Goal: Transaction & Acquisition: Obtain resource

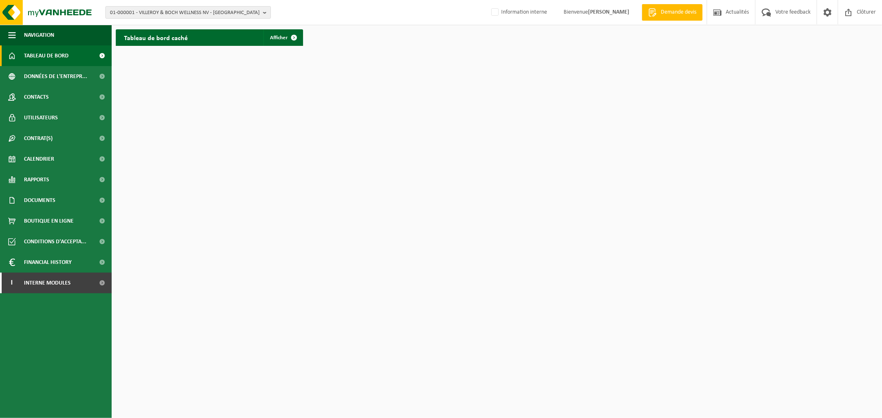
click at [191, 13] on span "01-000001 - VILLEROY & BOCH WELLNESS NV - ROESELARE" at bounding box center [185, 13] width 150 height 12
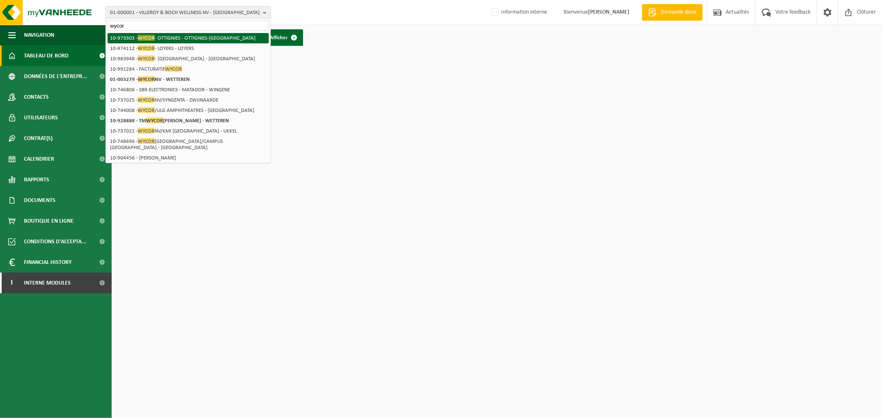
type input "wycor"
click at [189, 38] on li "10-973303 - WYCOR - OTTIGNIES - OTTIGNIES-LOUVAIN-LA-NEUVE" at bounding box center [187, 38] width 161 height 10
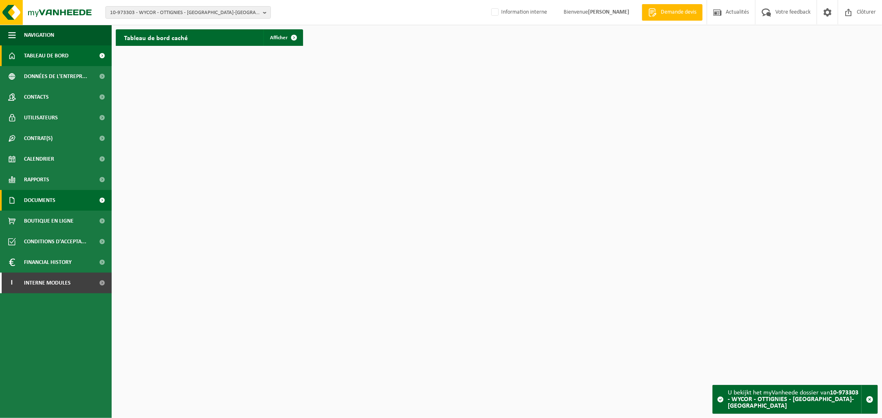
click at [44, 200] on span "Documents" at bounding box center [39, 200] width 31 height 21
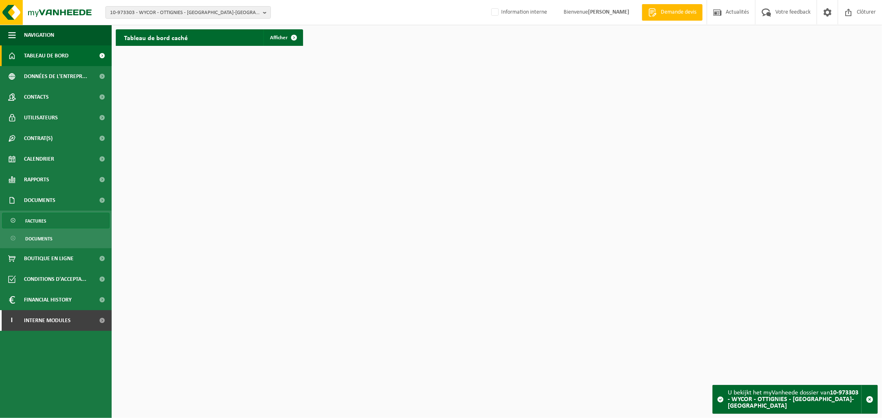
click at [48, 218] on link "Factures" at bounding box center [55, 221] width 107 height 16
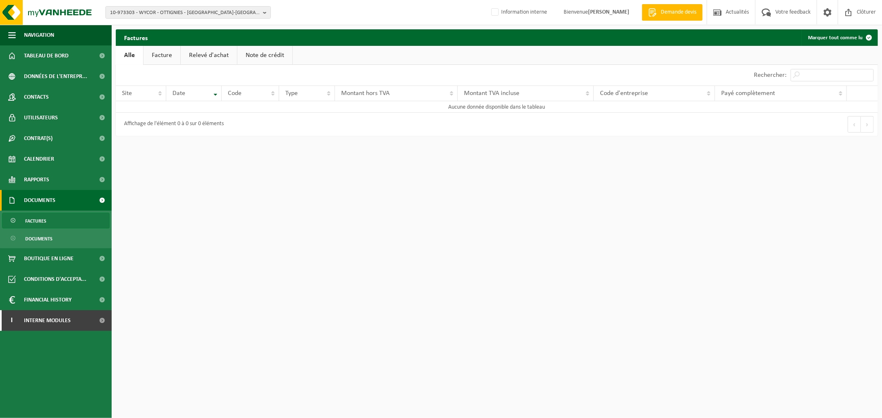
click at [164, 55] on link "Facture" at bounding box center [161, 55] width 37 height 19
click at [197, 13] on span "10-973303 - WYCOR - OTTIGNIES - OTTIGNIES-LOUVAIN-LA-NEUVE" at bounding box center [185, 13] width 150 height 12
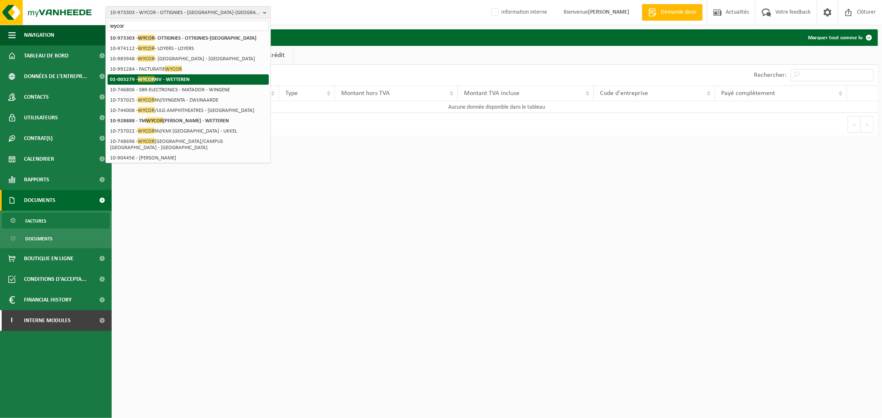
type input "wycor"
drag, startPoint x: 170, startPoint y: 77, endPoint x: 174, endPoint y: 56, distance: 20.9
click at [174, 56] on li "10-983948 - WYCOR - NAMUR - NAMUR" at bounding box center [187, 59] width 161 height 10
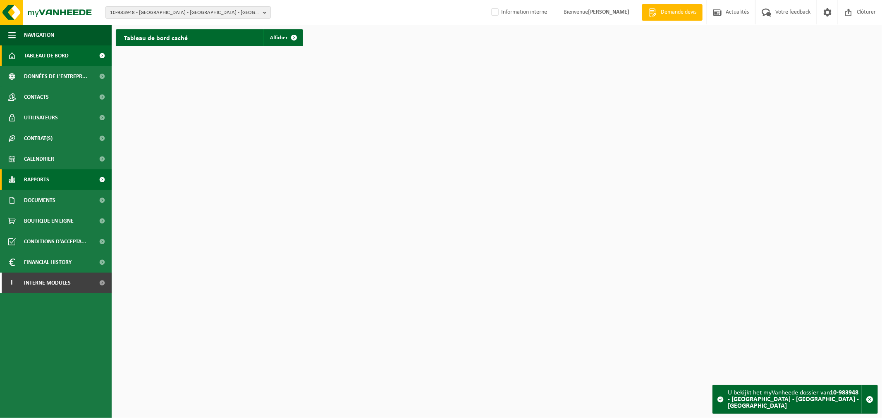
click at [60, 182] on link "Rapports" at bounding box center [56, 180] width 112 height 21
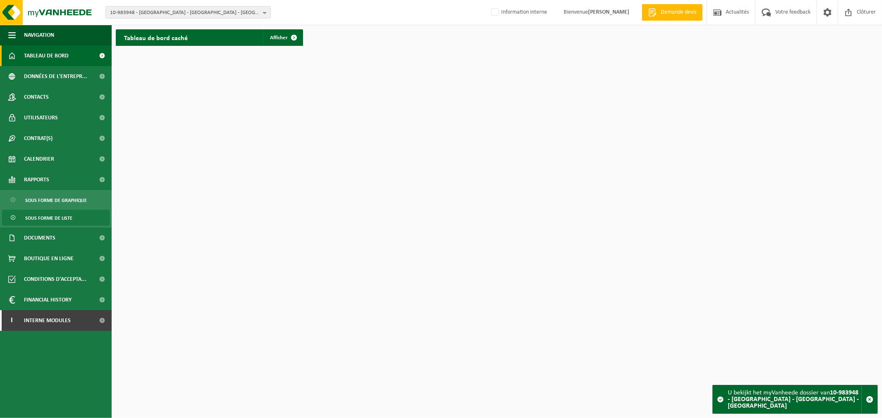
click at [55, 210] on link "Sous forme de liste" at bounding box center [55, 218] width 107 height 16
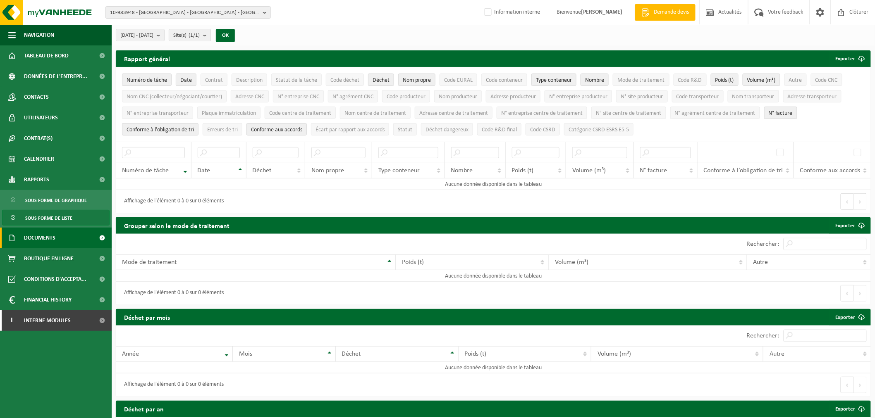
click at [50, 236] on span "Documents" at bounding box center [39, 238] width 31 height 21
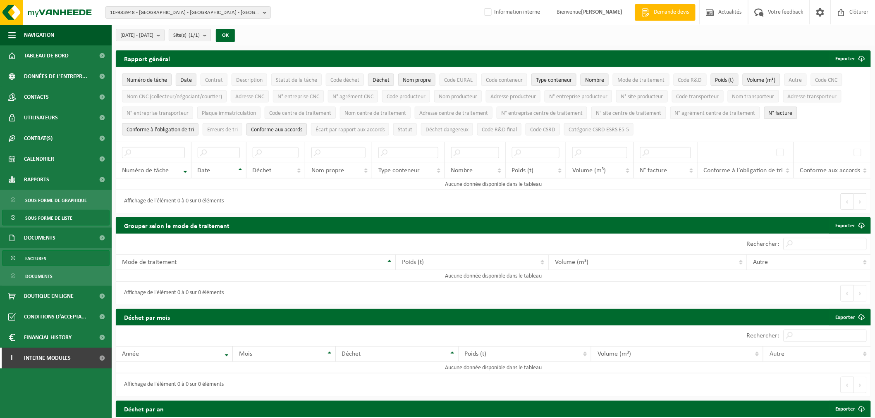
click at [51, 258] on link "Factures" at bounding box center [55, 259] width 107 height 16
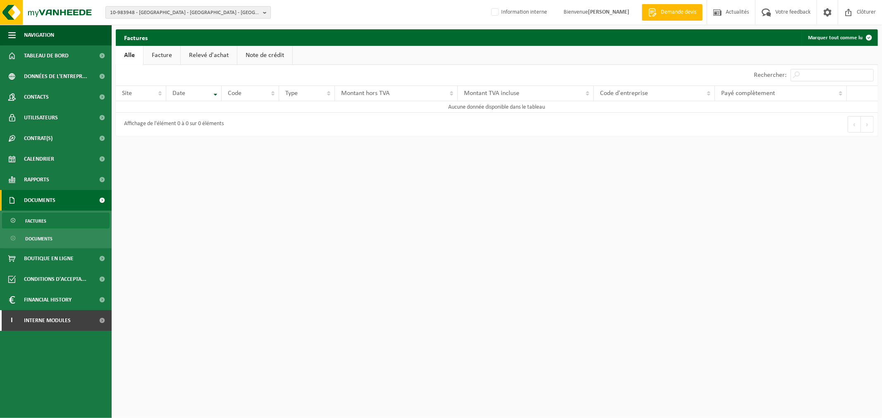
click at [179, 9] on span "10-983948 - [GEOGRAPHIC_DATA] - [GEOGRAPHIC_DATA] - [GEOGRAPHIC_DATA]" at bounding box center [185, 13] width 150 height 12
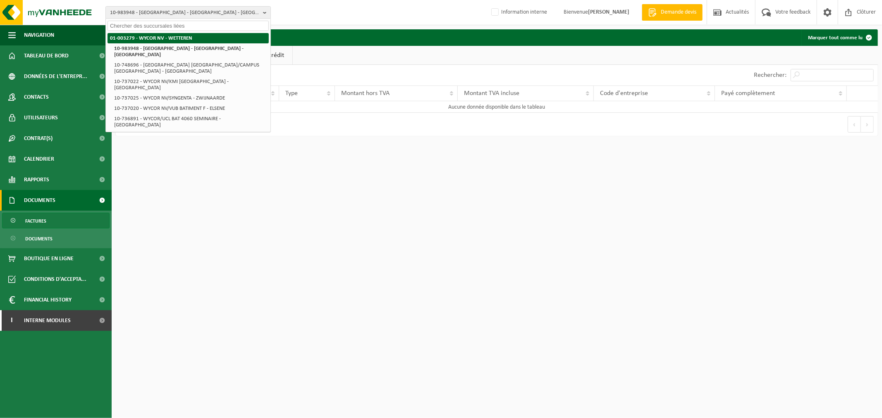
click at [177, 38] on strong "01-003279 - WYCOR NV - WETTEREN" at bounding box center [151, 38] width 82 height 5
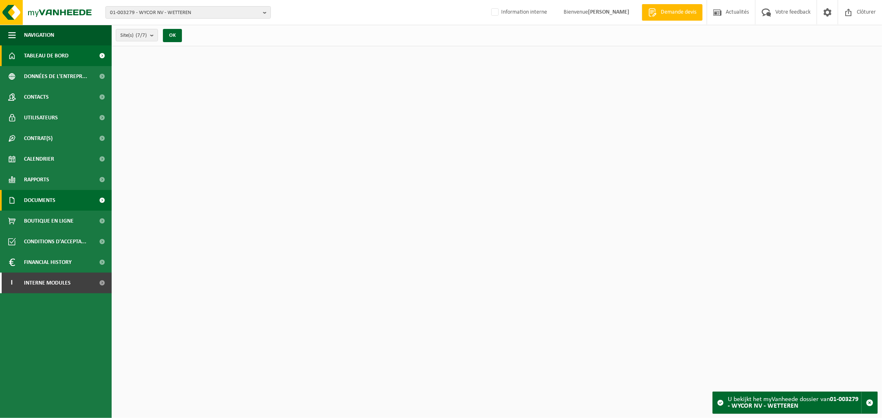
click at [31, 200] on span "Documents" at bounding box center [39, 200] width 31 height 21
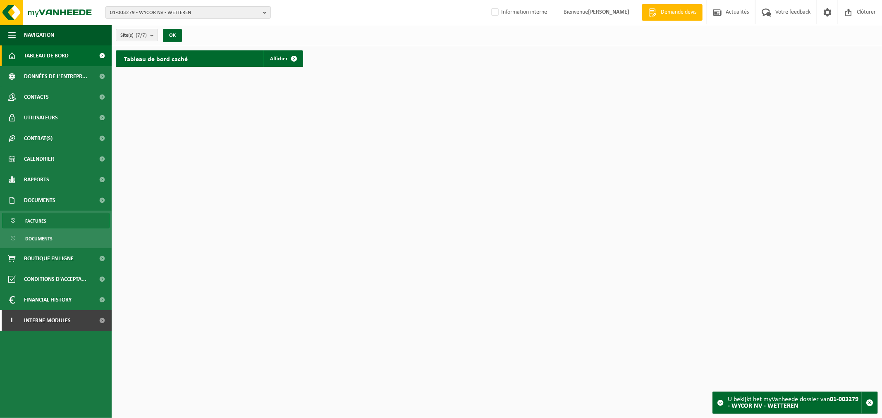
click at [38, 226] on span "Factures" at bounding box center [35, 221] width 21 height 16
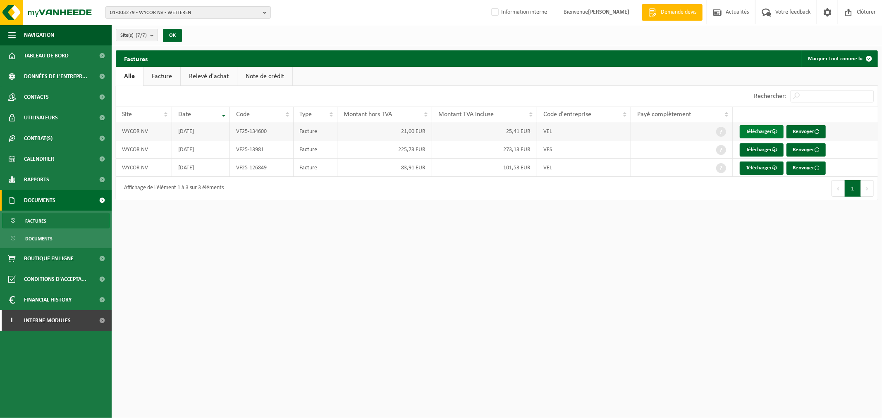
click at [756, 130] on link "Télécharger" at bounding box center [762, 131] width 44 height 13
click at [758, 165] on link "Télécharger" at bounding box center [762, 168] width 44 height 13
